Goal: Task Accomplishment & Management: Manage account settings

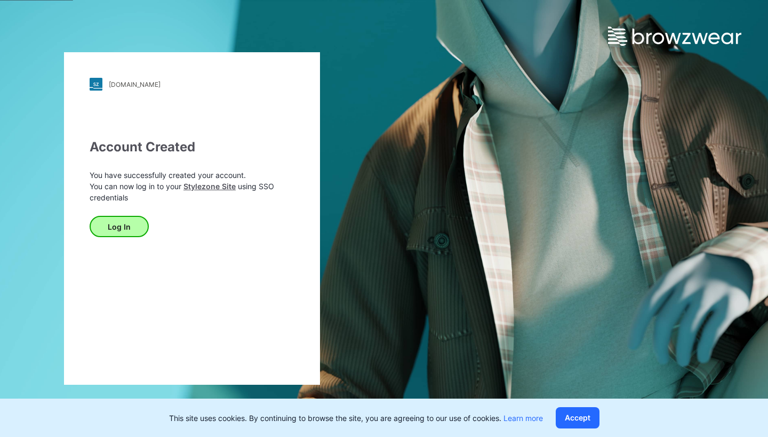
click at [127, 226] on button "Log In" at bounding box center [119, 226] width 59 height 21
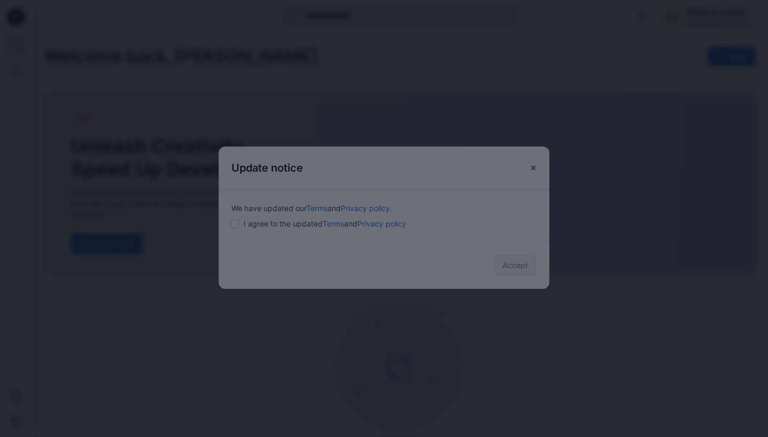
click at [239, 224] on div at bounding box center [384, 218] width 768 height 437
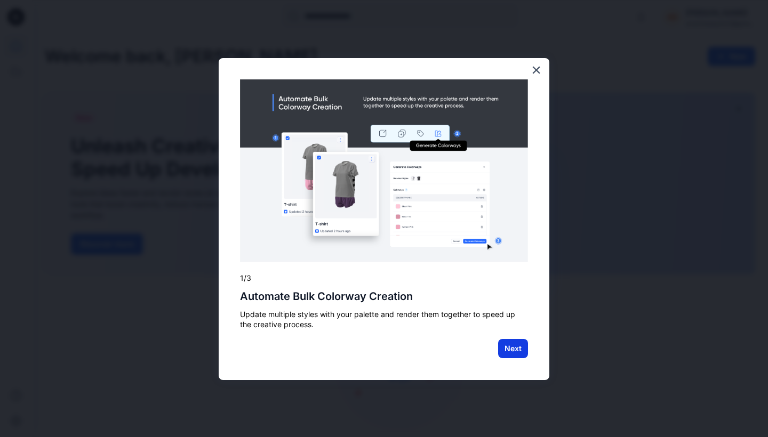
click at [508, 346] on button "Next" at bounding box center [513, 348] width 30 height 19
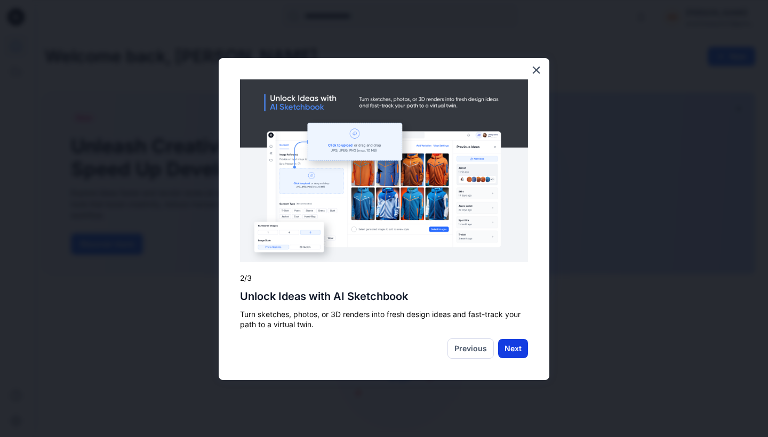
click at [514, 346] on button "Next" at bounding box center [513, 348] width 30 height 19
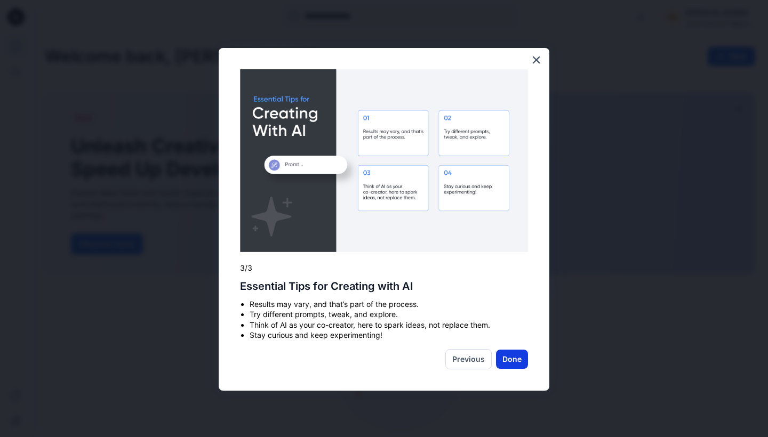
click at [513, 354] on button "Done" at bounding box center [512, 359] width 32 height 19
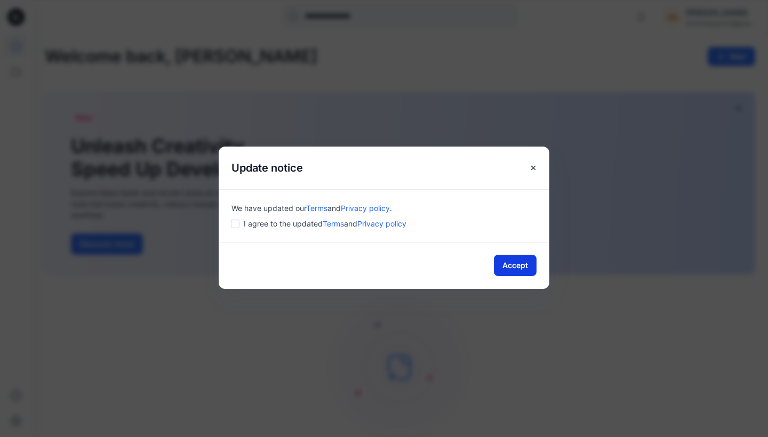
click at [507, 262] on button "Accept" at bounding box center [515, 265] width 43 height 21
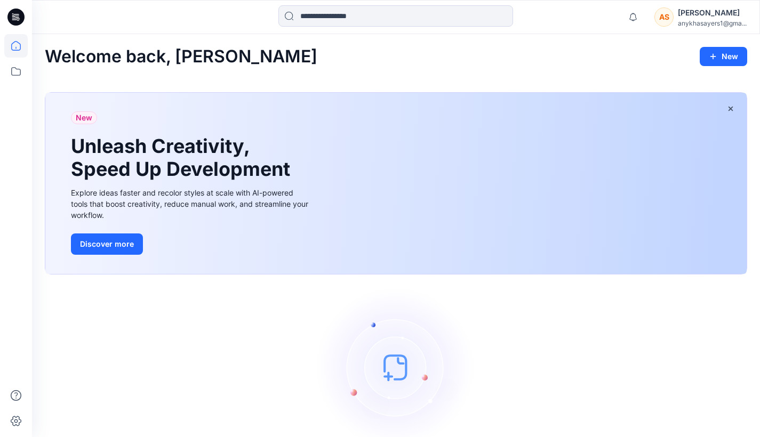
click at [13, 16] on icon at bounding box center [15, 17] width 17 height 17
click at [681, 19] on div "anykhasayers1@gma..." at bounding box center [712, 23] width 69 height 8
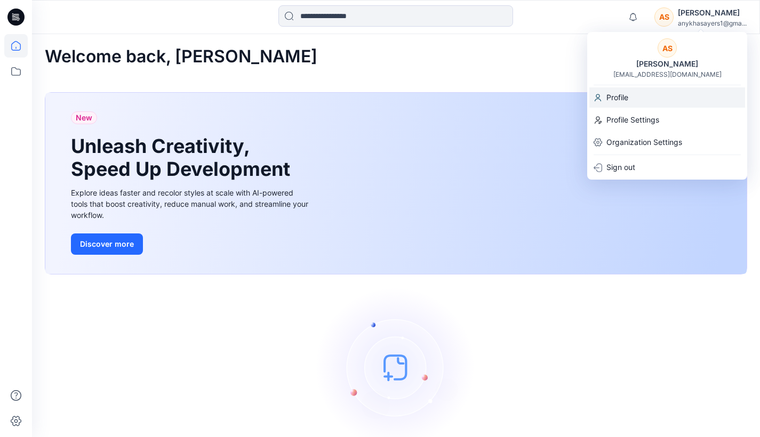
click at [626, 92] on p "Profile" at bounding box center [617, 97] width 22 height 20
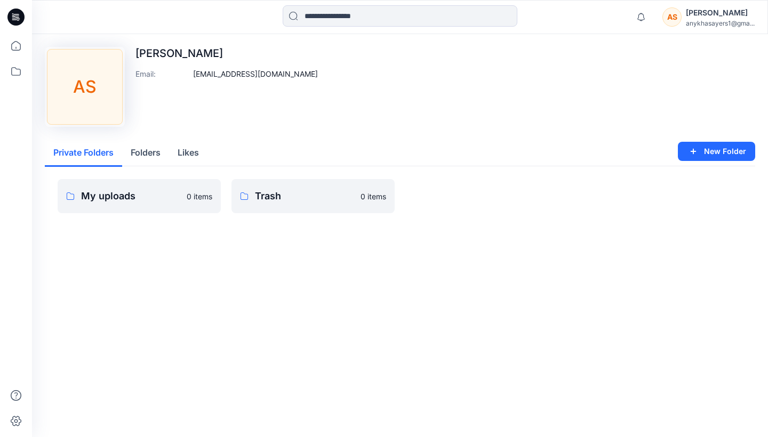
click at [698, 13] on div "Anykha Sayers" at bounding box center [720, 12] width 69 height 13
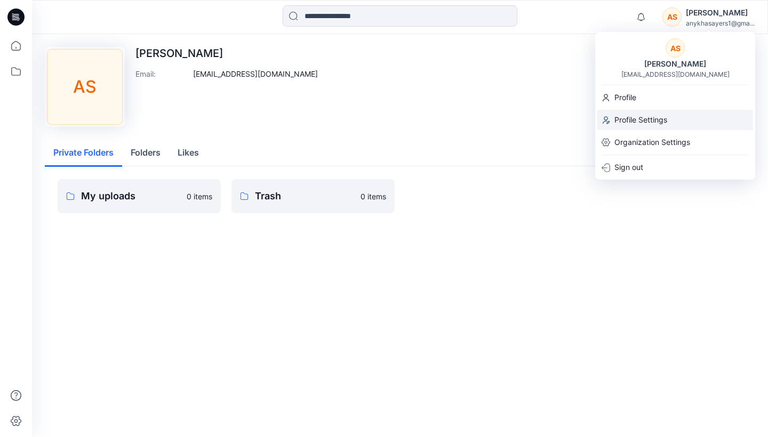
click at [662, 117] on p "Profile Settings" at bounding box center [640, 120] width 53 height 20
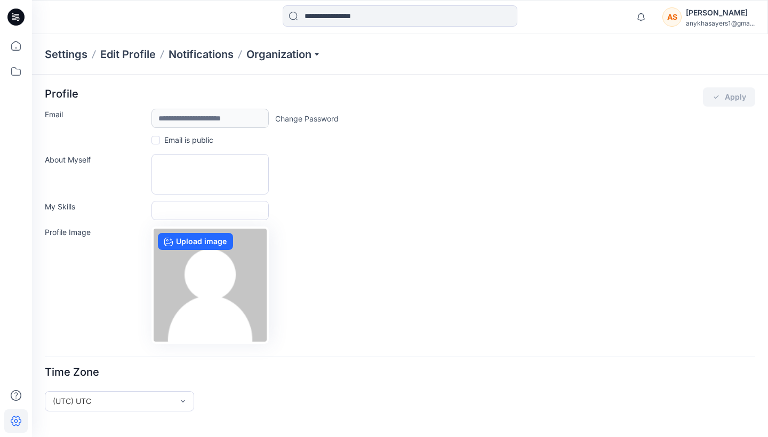
click at [692, 13] on div "Anykha Sayers" at bounding box center [720, 12] width 69 height 13
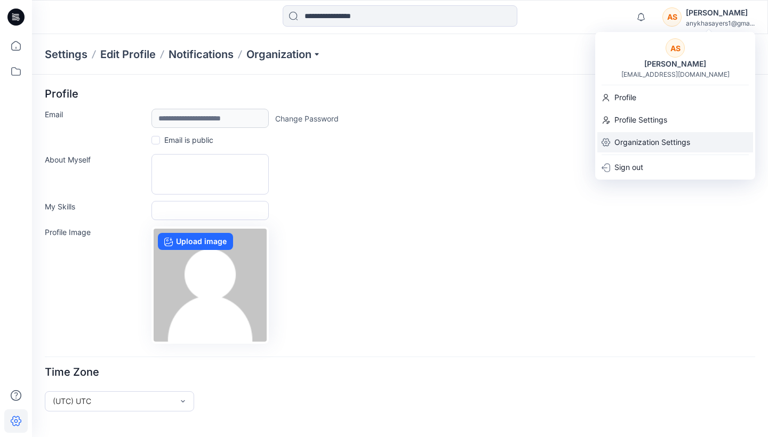
click at [635, 141] on p "Organization Settings" at bounding box center [652, 142] width 76 height 20
